Goal: Check status: Check status

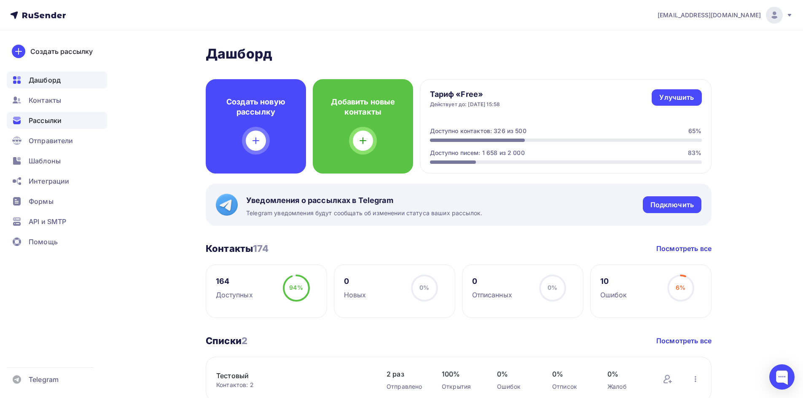
click at [54, 119] on span "Рассылки" at bounding box center [45, 121] width 33 height 10
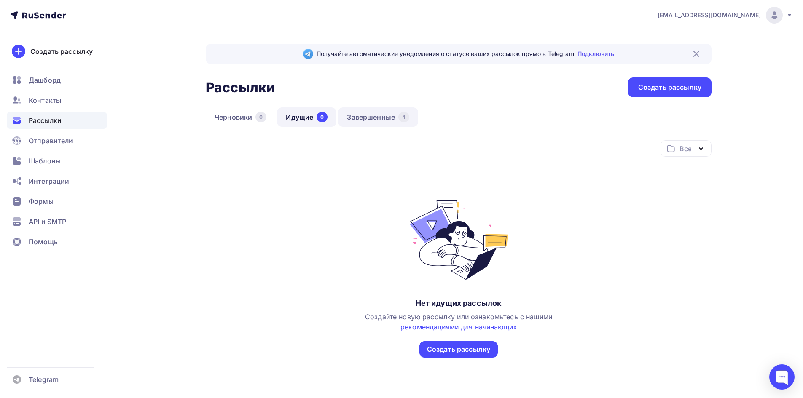
click at [380, 121] on link "Завершенные 4" at bounding box center [378, 117] width 80 height 19
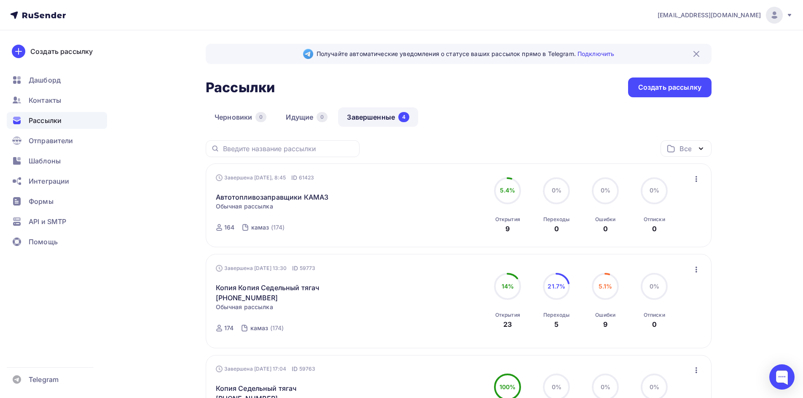
click at [401, 205] on div "Завершена Сегодня, 8:45 ID 61423 Автотопливозаправщики КАМАЗ Статистика Обзор р…" at bounding box center [312, 206] width 192 height 64
